Goal: Ask a question

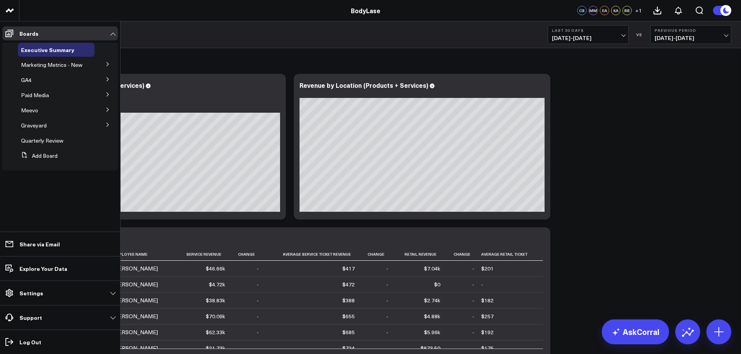
click at [111, 110] on button at bounding box center [108, 109] width 20 height 12
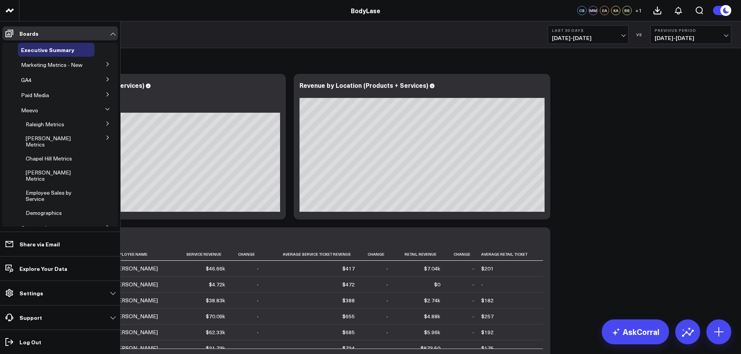
click at [107, 66] on icon at bounding box center [108, 64] width 2 height 4
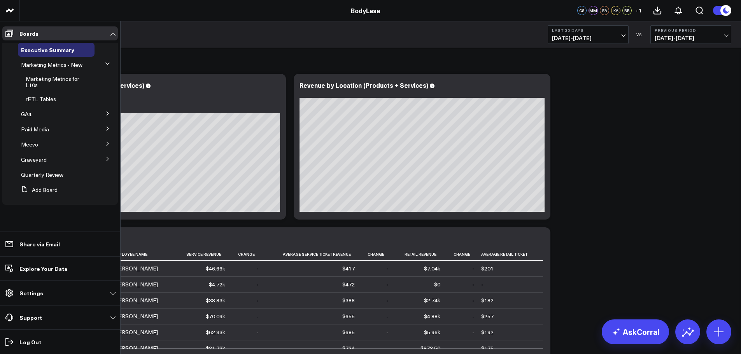
click at [106, 142] on icon at bounding box center [107, 144] width 5 height 5
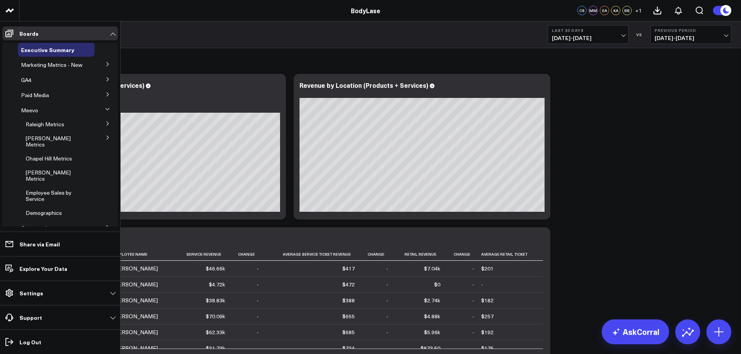
click at [105, 112] on icon at bounding box center [107, 109] width 5 height 5
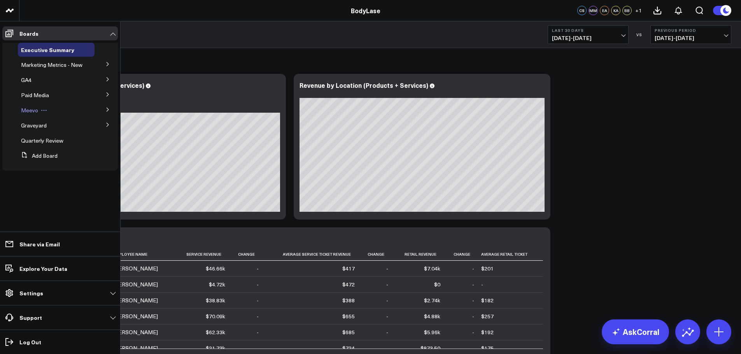
click at [29, 109] on span "Meevo" at bounding box center [29, 110] width 17 height 7
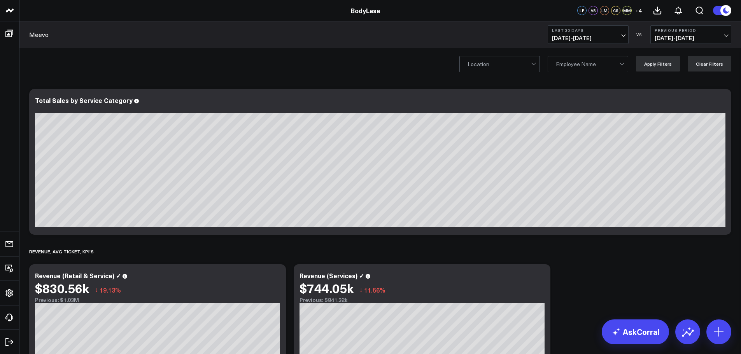
click at [569, 63] on div at bounding box center [587, 64] width 63 height 16
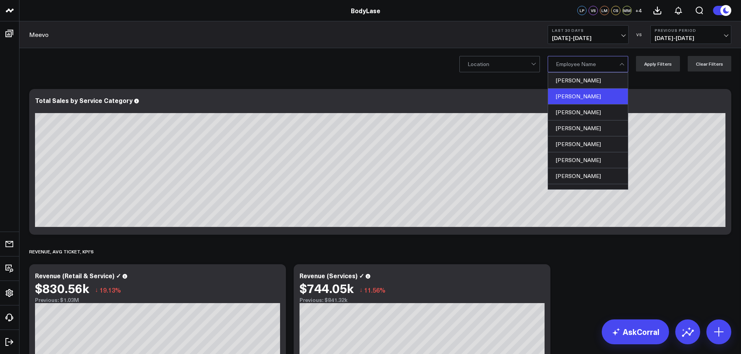
scroll to position [186, 0]
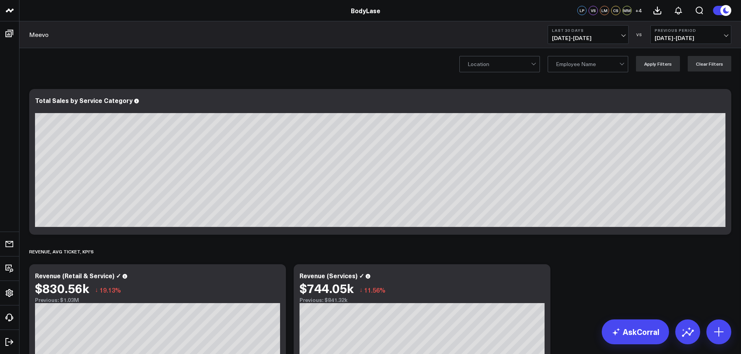
click at [426, 74] on div "Location Employee Name Apply Filters Clear Filters" at bounding box center [379, 63] width 721 height 31
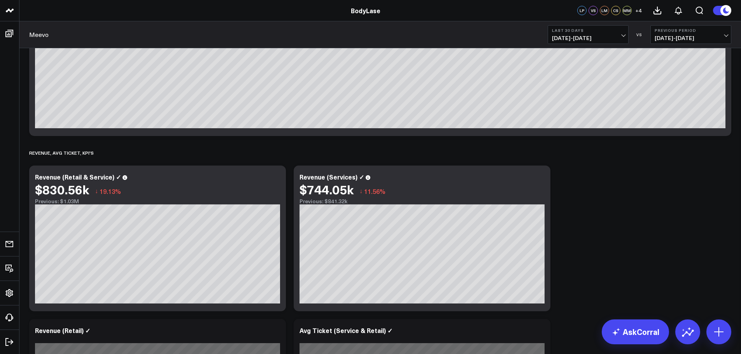
scroll to position [0, 0]
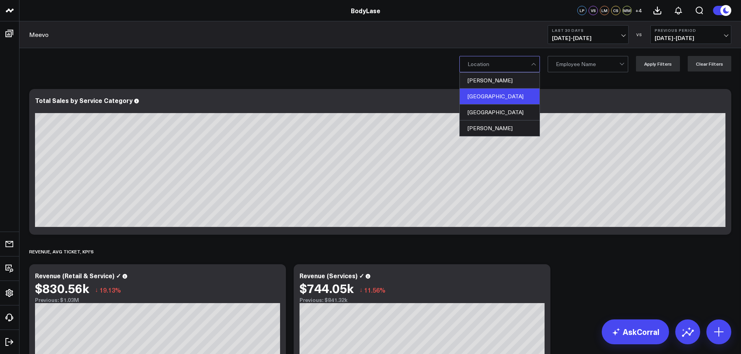
click at [501, 93] on div "[GEOGRAPHIC_DATA]" at bounding box center [499, 97] width 80 height 16
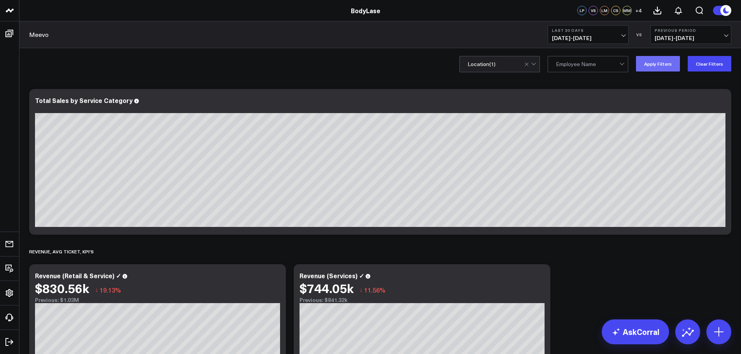
click at [652, 67] on button "Apply Filters" at bounding box center [658, 64] width 44 height 16
click at [592, 38] on span "[DATE] - [DATE]" at bounding box center [588, 38] width 72 height 6
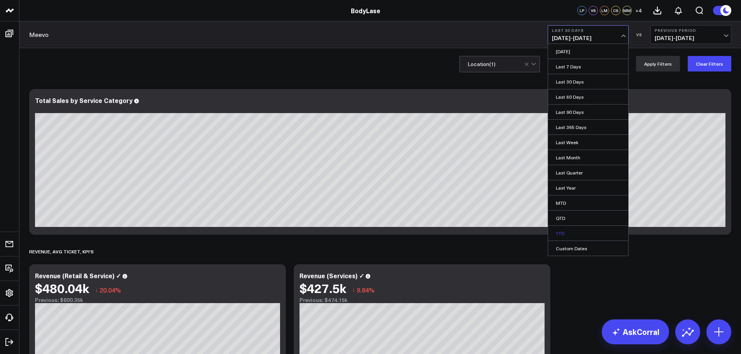
click at [570, 234] on link "YTD" at bounding box center [588, 233] width 80 height 15
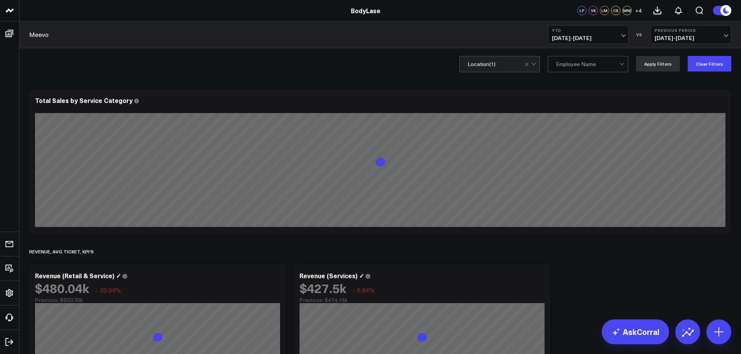
click at [680, 31] on b "Previous Period" at bounding box center [690, 30] width 72 height 5
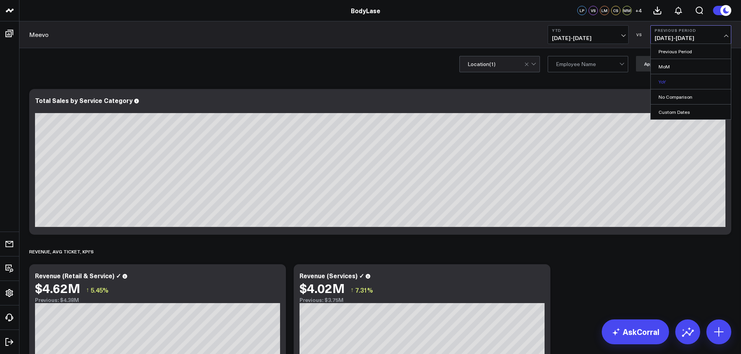
click at [671, 83] on link "YoY" at bounding box center [690, 81] width 80 height 15
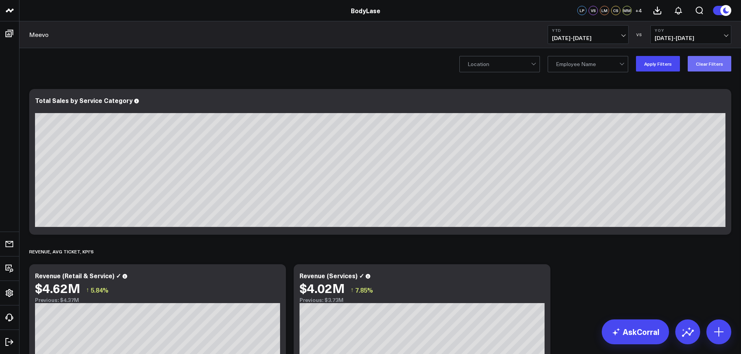
click at [708, 65] on button "Clear Filters" at bounding box center [709, 64] width 44 height 16
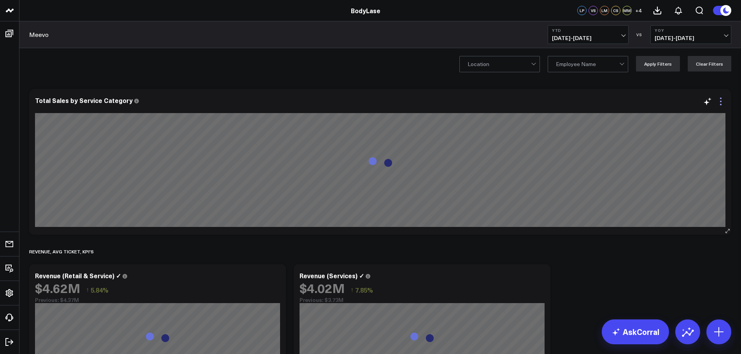
click at [720, 100] on icon at bounding box center [720, 101] width 9 height 9
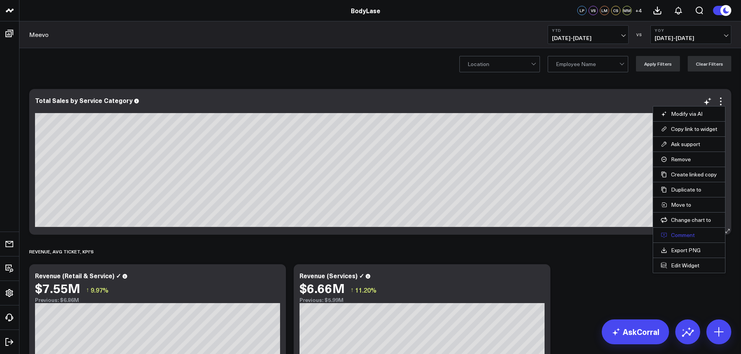
click at [682, 238] on button "Comment" at bounding box center [688, 235] width 56 height 7
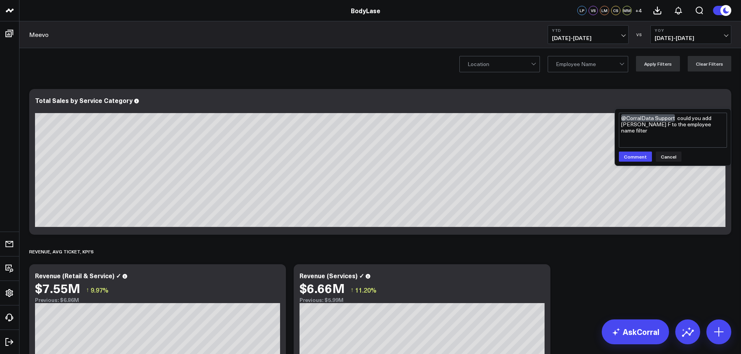
type textarea "@CorralData Support could you add [PERSON_NAME] F to the employee name filter?"
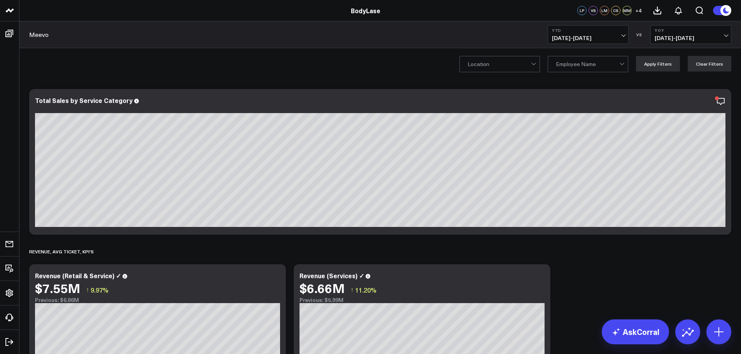
click at [611, 41] on span "[DATE] - [DATE]" at bounding box center [588, 38] width 72 height 6
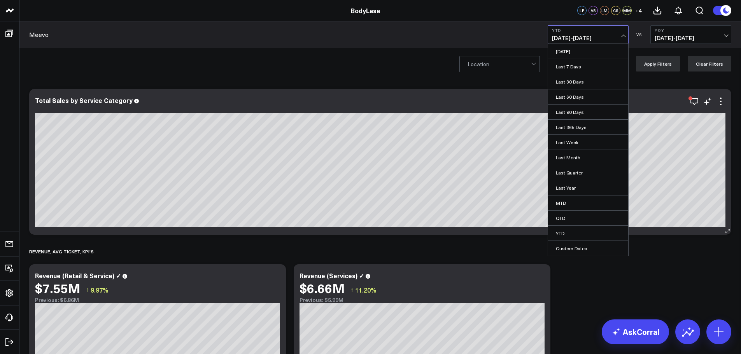
click at [666, 103] on div "Total Sales by Service Category" at bounding box center [380, 100] width 690 height 7
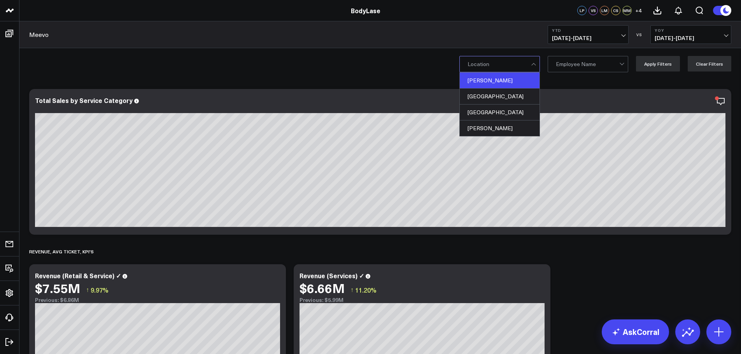
click at [497, 86] on div "[PERSON_NAME]" at bounding box center [499, 81] width 80 height 16
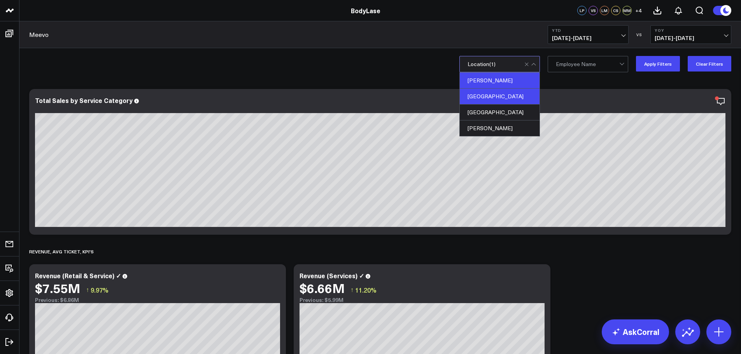
click at [491, 93] on div "[GEOGRAPHIC_DATA]" at bounding box center [499, 97] width 80 height 16
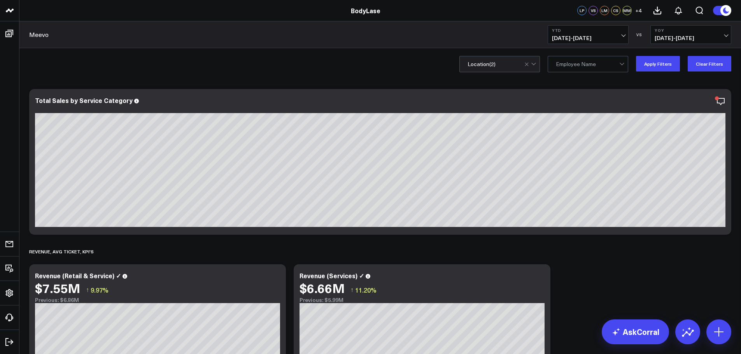
click at [662, 66] on button "Apply Filters" at bounding box center [658, 64] width 44 height 16
